Goal: Browse casually: Explore the website without a specific task or goal

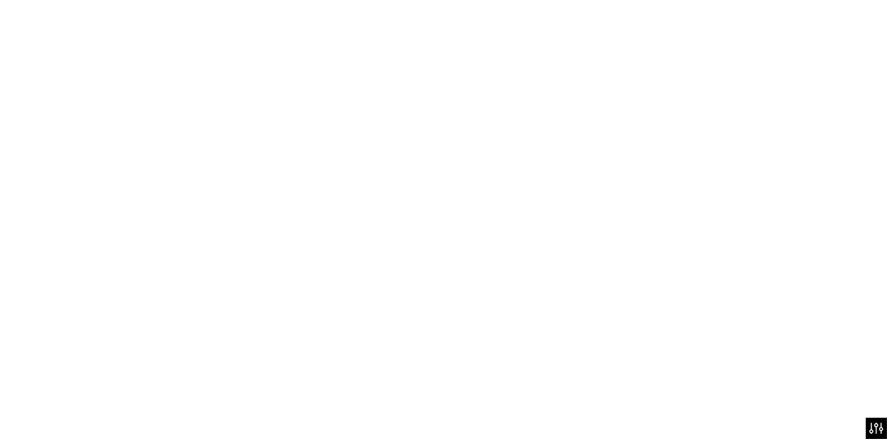
scroll to position [228, 0]
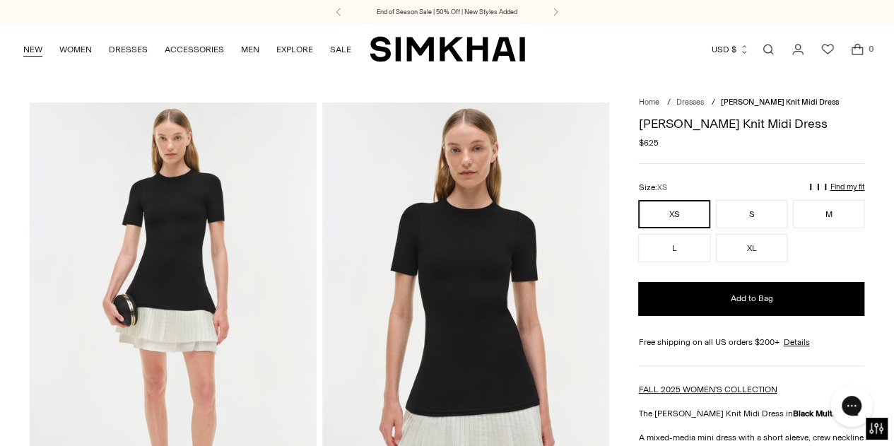
click at [39, 57] on link "NEW" at bounding box center [32, 49] width 19 height 31
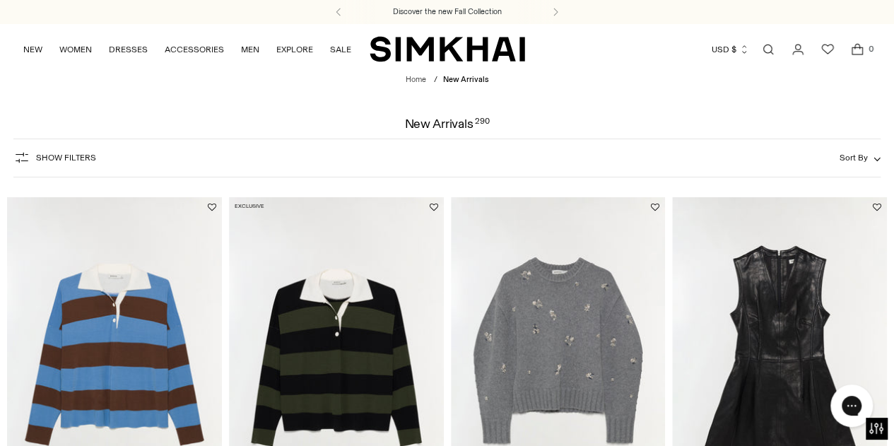
click at [0, 0] on img "Coraline Embellished Knit Crewneck" at bounding box center [0, 0] width 0 height 0
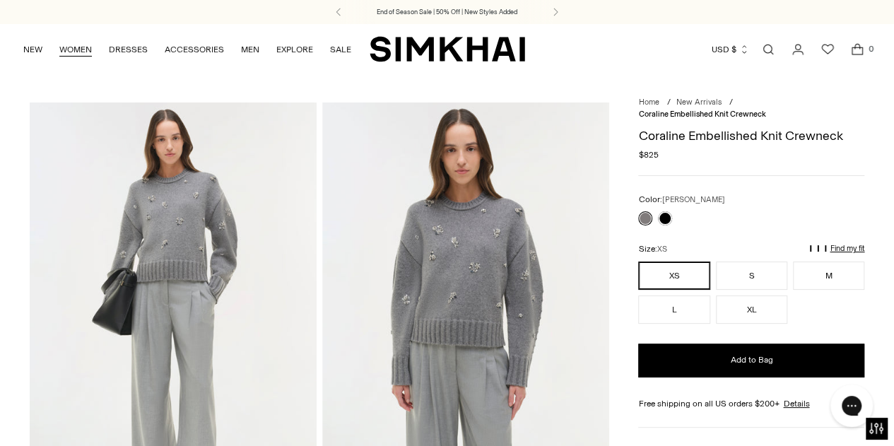
click at [90, 51] on link "WOMEN" at bounding box center [75, 49] width 33 height 31
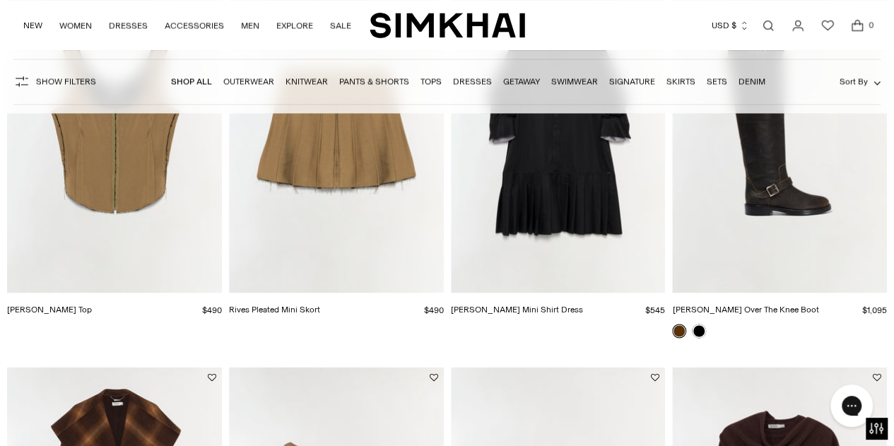
scroll to position [1152, 0]
